Goal: Transaction & Acquisition: Purchase product/service

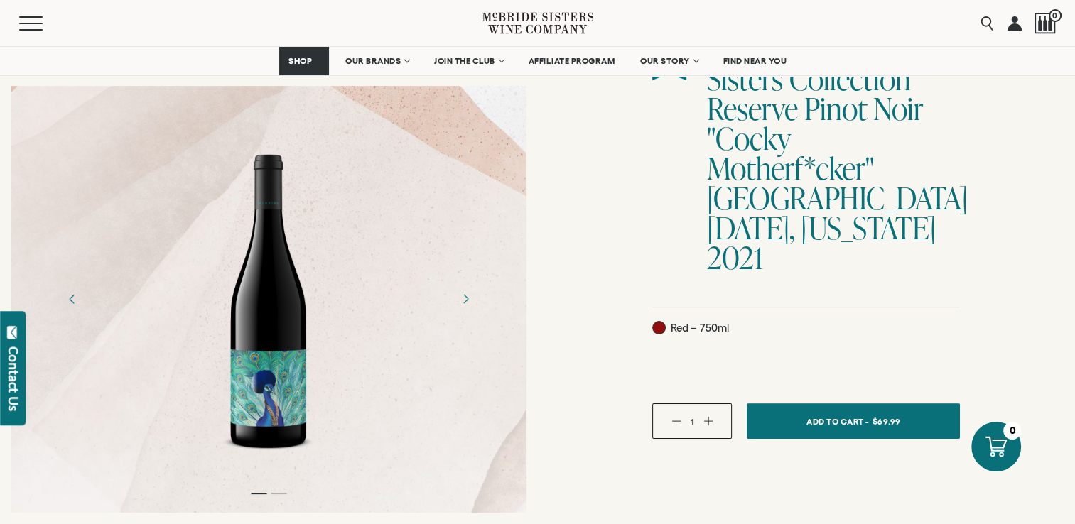
scroll to position [284, 0]
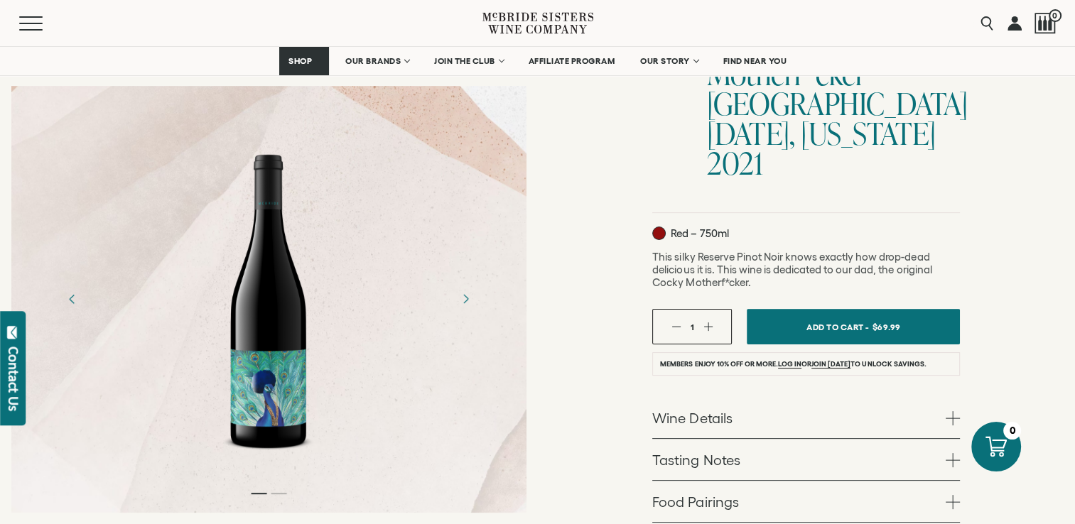
click at [264, 389] on div at bounding box center [269, 300] width 110 height 320
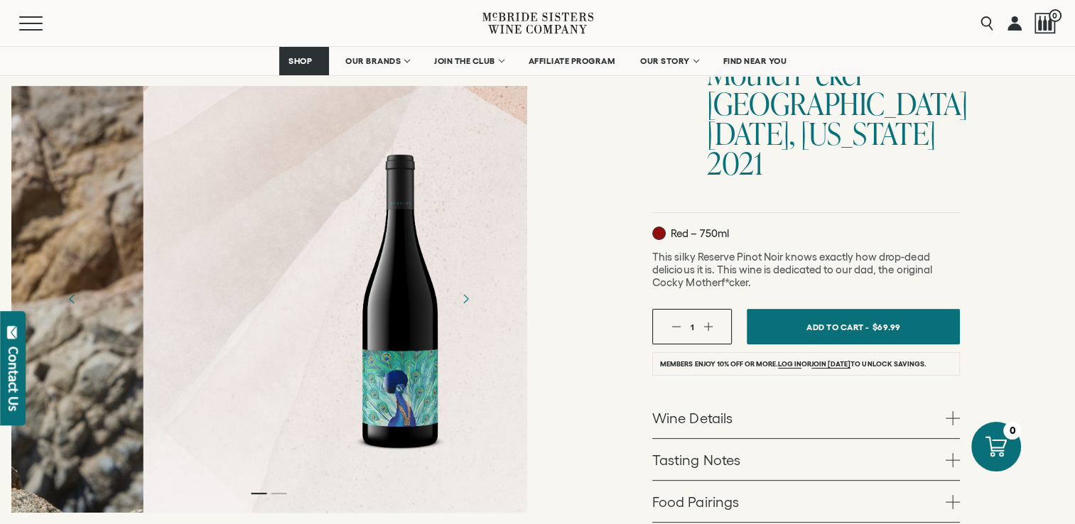
click at [378, 370] on div at bounding box center [400, 300] width 110 height 320
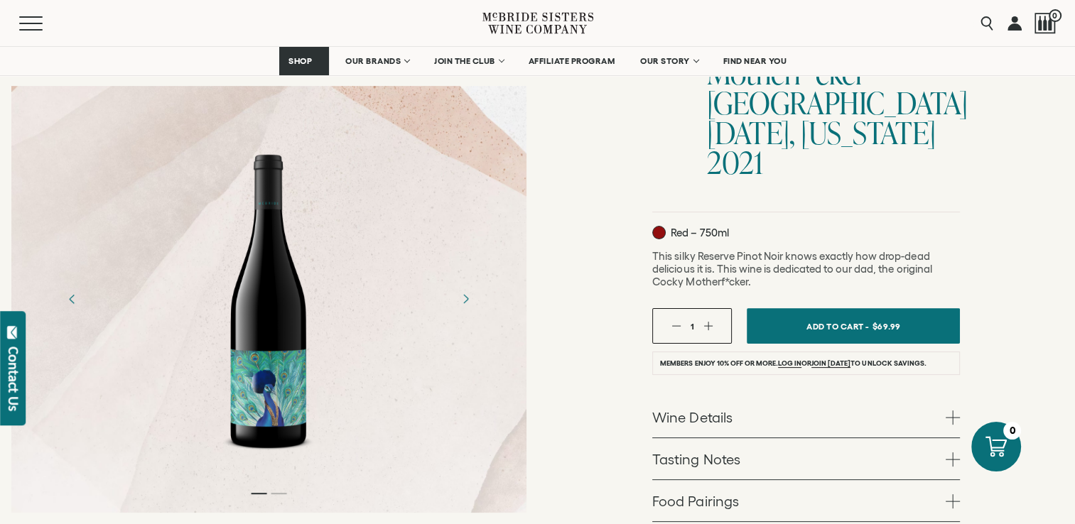
scroll to position [284, 0]
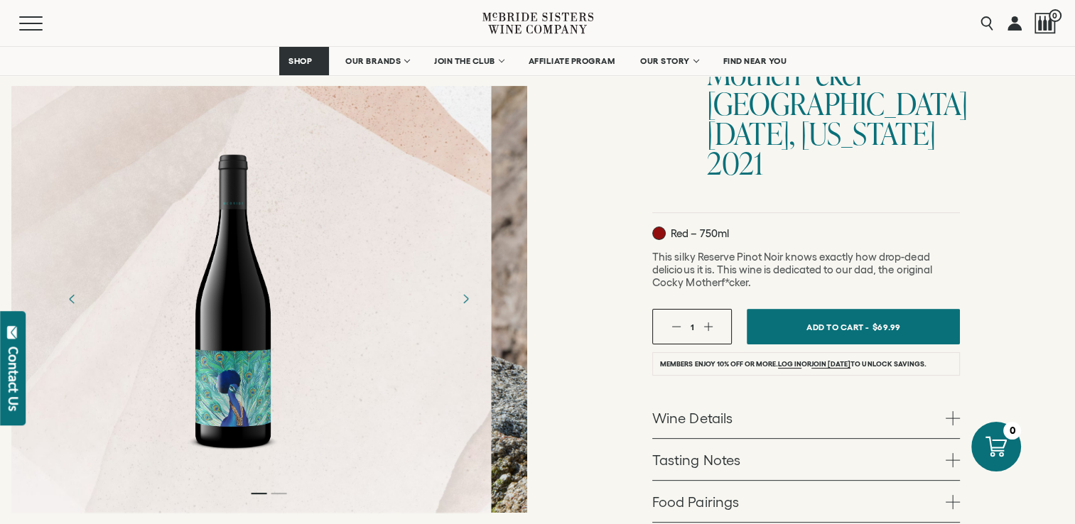
click at [329, 363] on div at bounding box center [233, 300] width 515 height 320
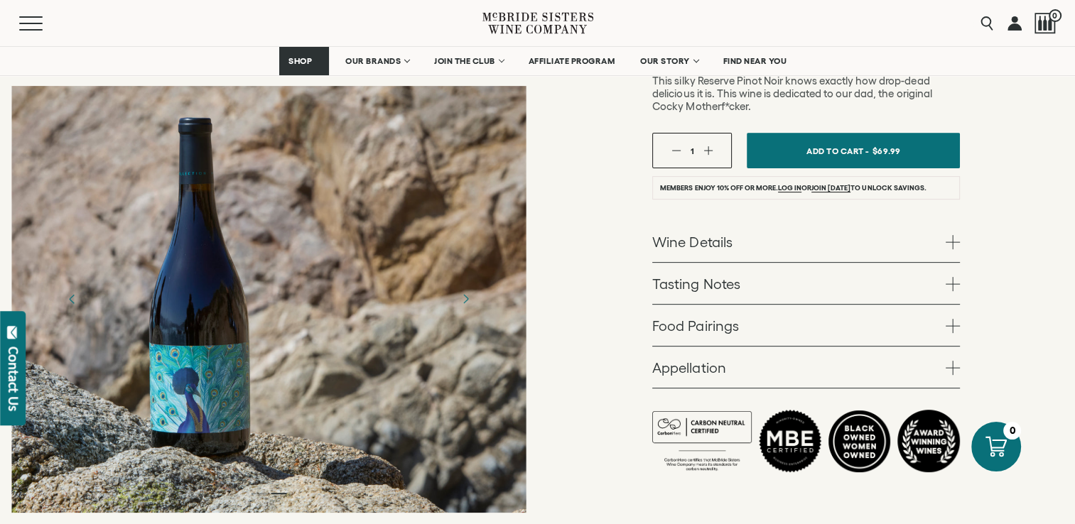
scroll to position [426, 0]
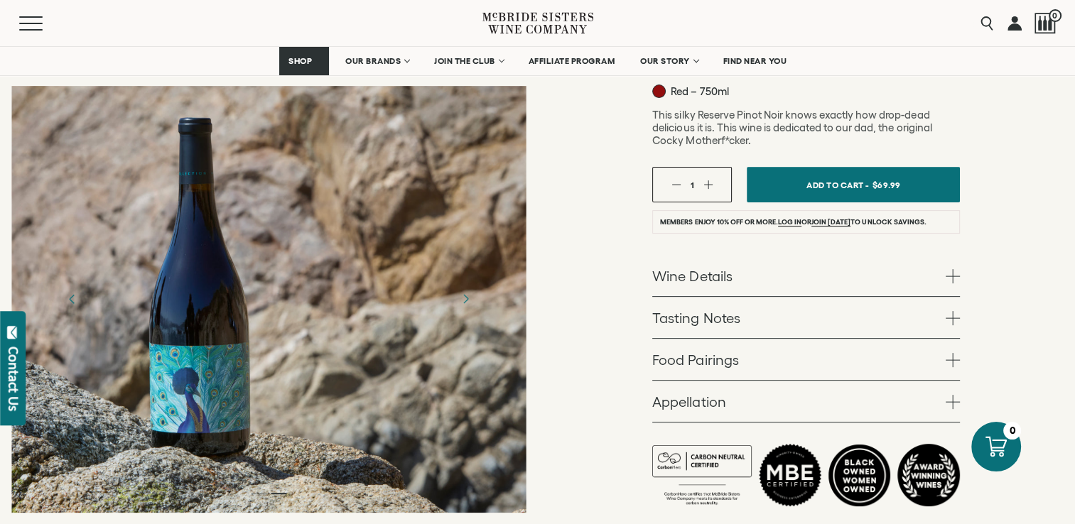
click at [233, 370] on div at bounding box center [268, 299] width 515 height 427
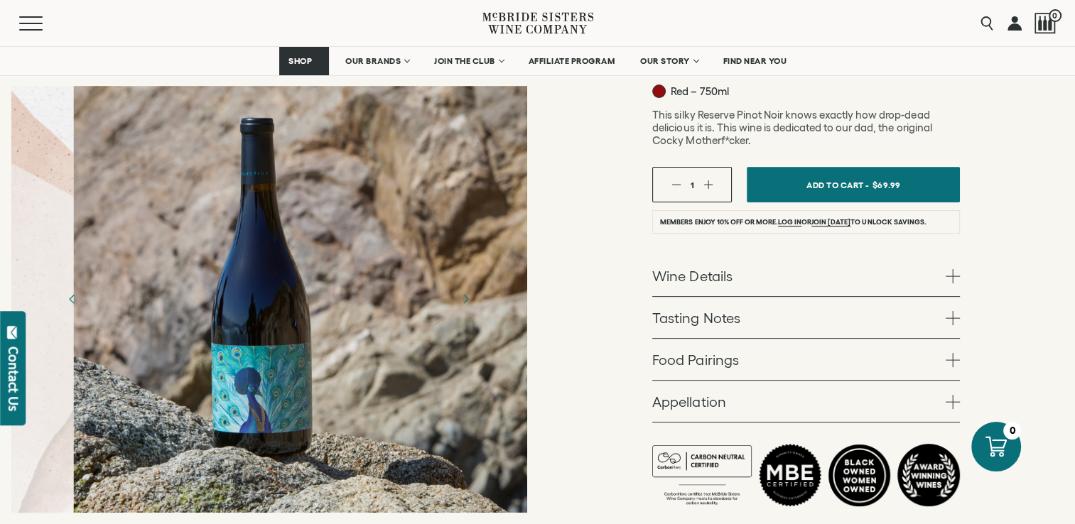
click at [232, 324] on div at bounding box center [330, 299] width 515 height 427
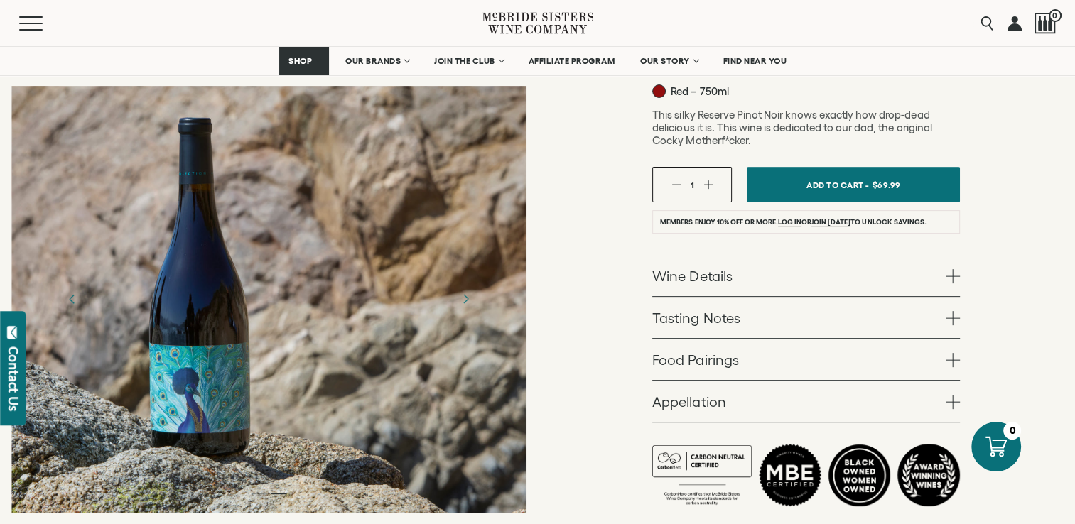
click at [384, 360] on div at bounding box center [268, 299] width 515 height 427
